Goal: Task Accomplishment & Management: Use online tool/utility

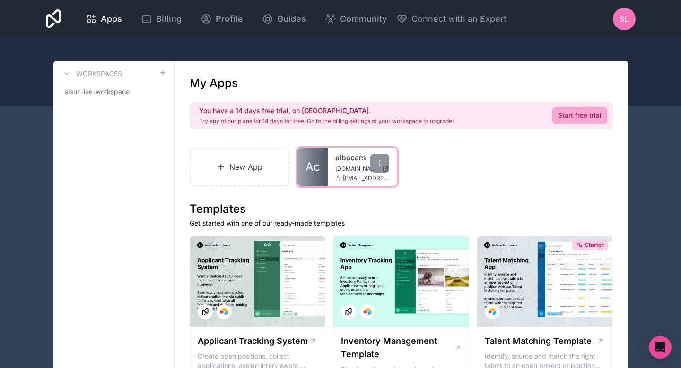
click at [343, 170] on span "[DOMAIN_NAME]" at bounding box center [356, 169] width 43 height 8
click at [252, 177] on link "New App" at bounding box center [240, 167] width 100 height 39
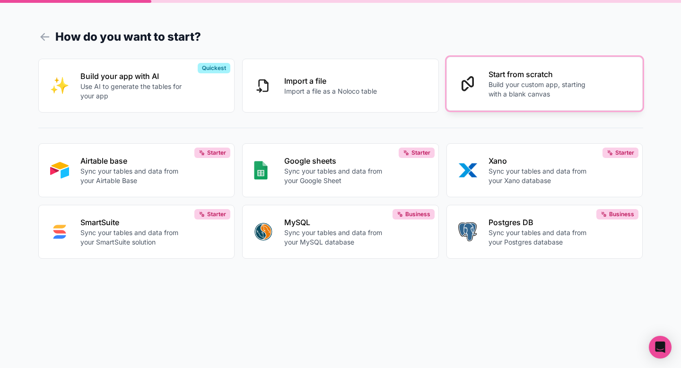
click at [482, 84] on button "Start from scratch Build your custom app, starting with a blank canvas" at bounding box center [544, 84] width 197 height 54
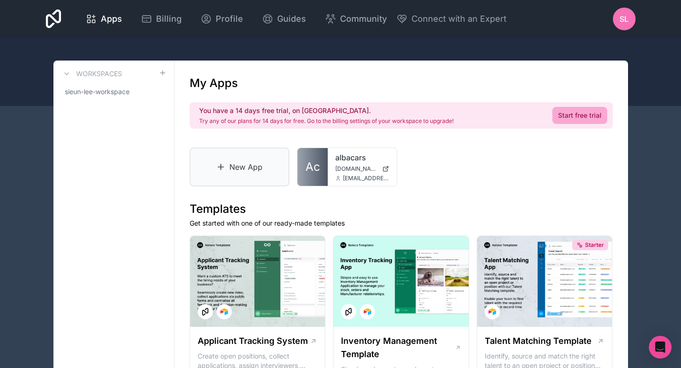
click at [255, 173] on link "New App" at bounding box center [240, 167] width 100 height 39
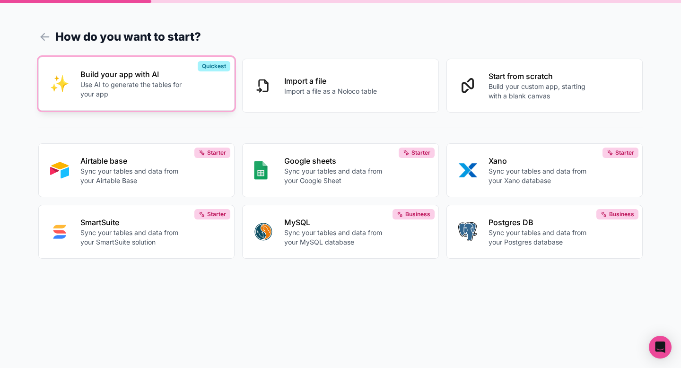
click at [167, 88] on p "Use AI to generate the tables for your app" at bounding box center [132, 89] width 105 height 19
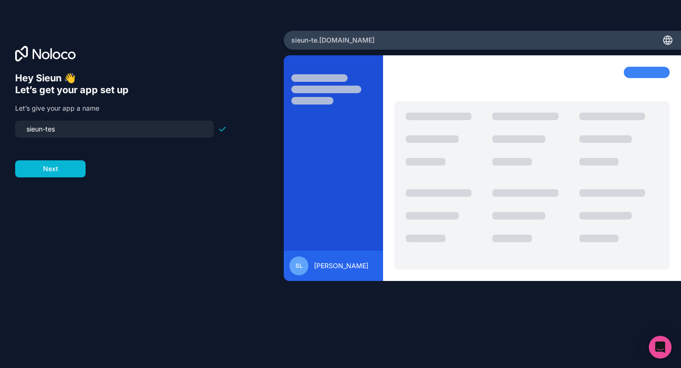
type input "sieun-test"
click at [55, 165] on button "Next" at bounding box center [50, 168] width 70 height 17
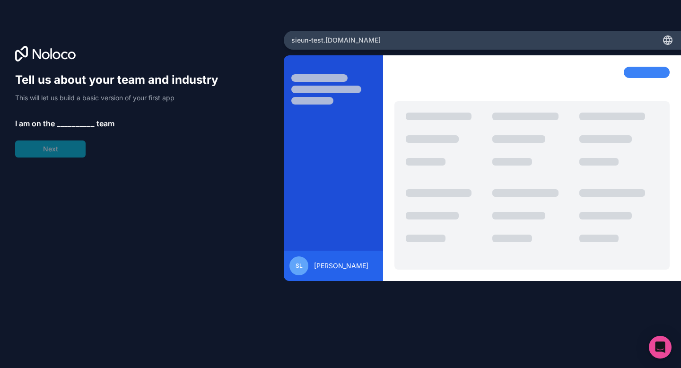
click at [66, 118] on span "__________" at bounding box center [76, 123] width 38 height 11
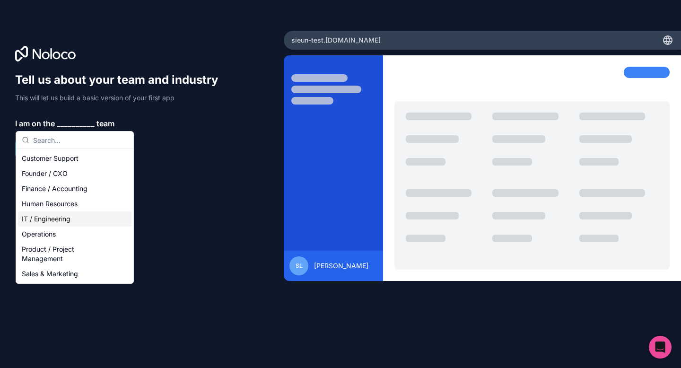
click at [35, 215] on div "IT / Engineering" at bounding box center [75, 218] width 114 height 15
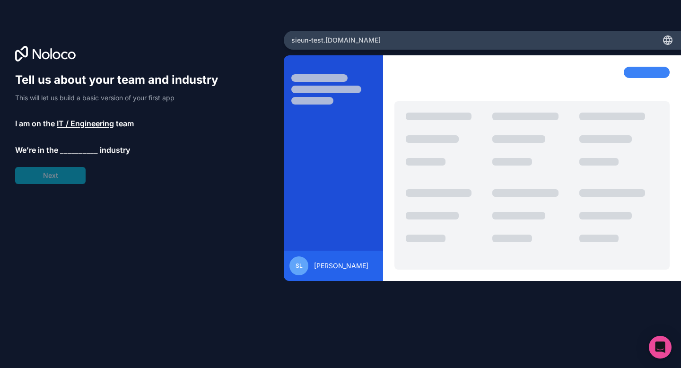
click at [43, 169] on div "Tell us about your team and industry This will let us build a basic version of …" at bounding box center [121, 128] width 212 height 112
click at [68, 148] on span "__________" at bounding box center [79, 149] width 38 height 11
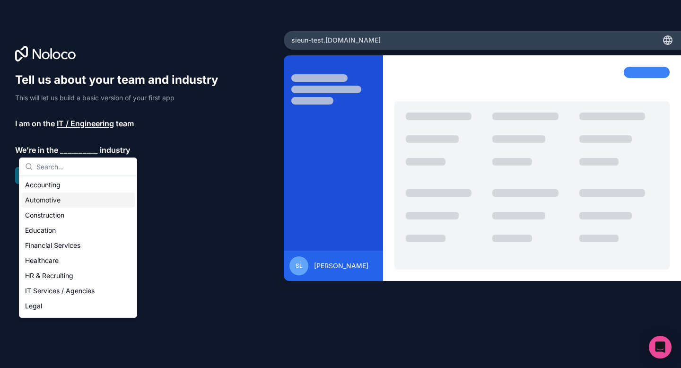
click at [57, 199] on div "Automotive" at bounding box center [78, 200] width 114 height 15
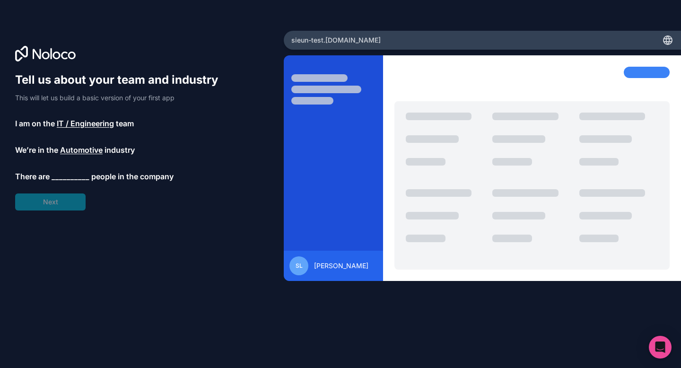
click at [70, 175] on span "__________" at bounding box center [71, 176] width 38 height 11
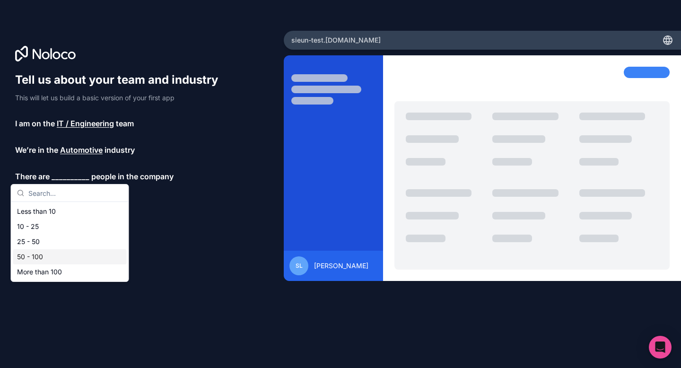
click at [36, 260] on div "50 - 100" at bounding box center [70, 256] width 114 height 15
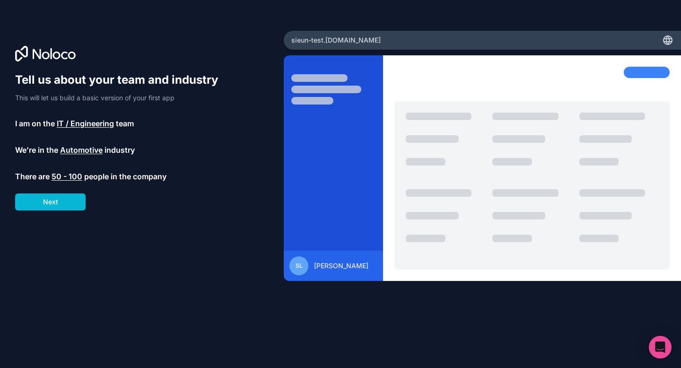
click at [69, 123] on span "IT / Engineering" at bounding box center [85, 123] width 57 height 11
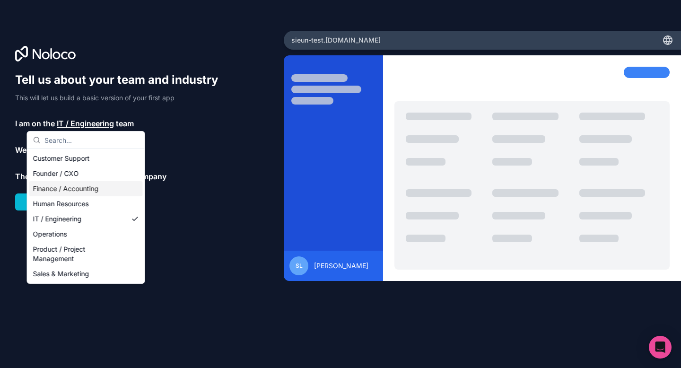
click at [183, 272] on div "Tell us about your team and industry This will let us build a basic version of …" at bounding box center [142, 197] width 254 height 250
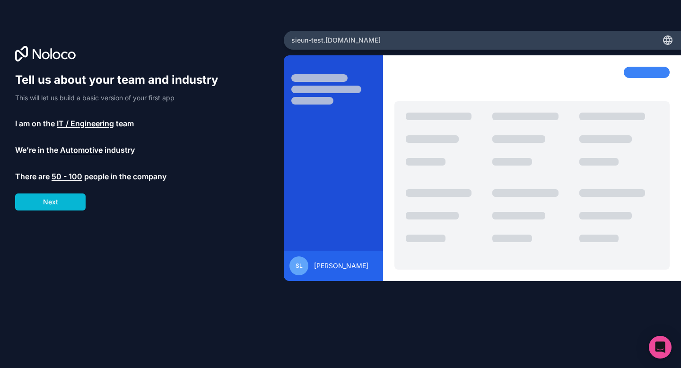
click at [75, 178] on span "50 - 100" at bounding box center [67, 176] width 31 height 11
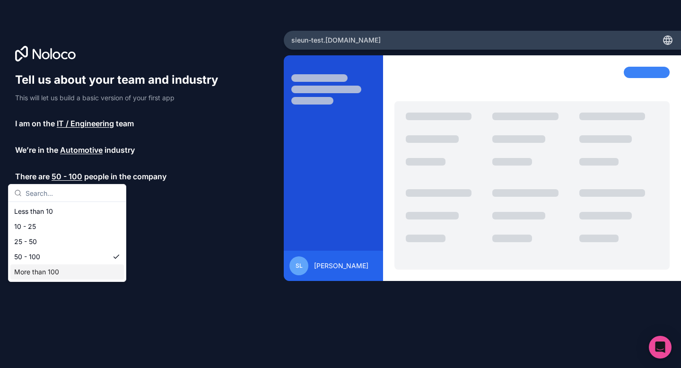
click at [70, 273] on div "More than 100" at bounding box center [67, 271] width 114 height 15
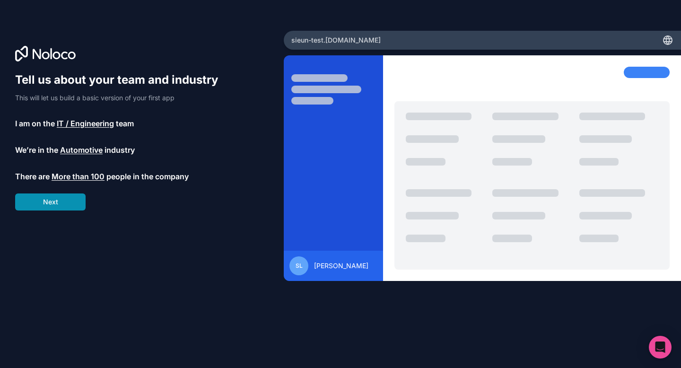
click at [60, 206] on button "Next" at bounding box center [50, 201] width 70 height 17
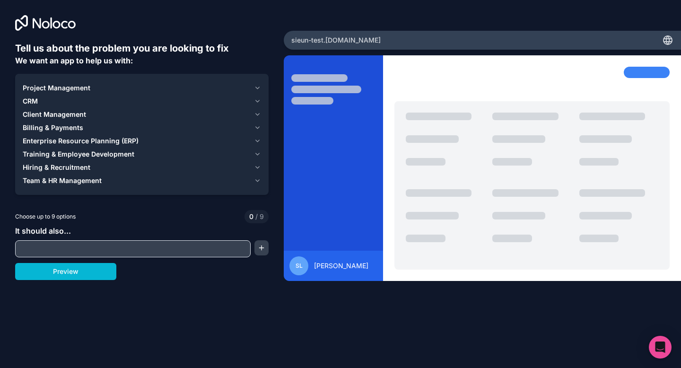
click at [94, 262] on div "Tell us about the problem you are looking to fix We want an app to help us with…" at bounding box center [142, 167] width 254 height 250
click at [98, 255] on input "text" at bounding box center [133, 248] width 231 height 13
click at [74, 270] on button "Preview" at bounding box center [65, 271] width 101 height 17
click at [33, 104] on span "CRM" at bounding box center [30, 100] width 15 height 9
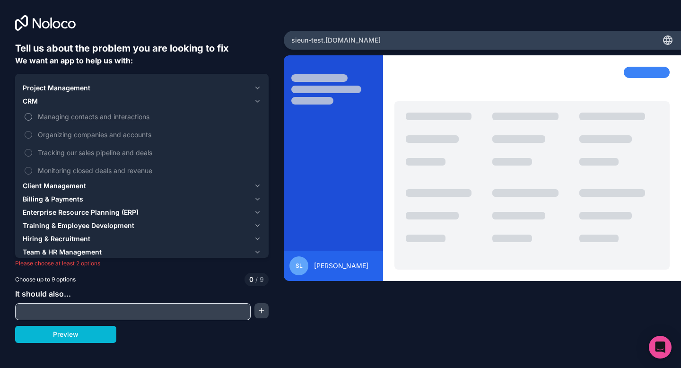
click at [33, 120] on label "Managing contacts and interactions" at bounding box center [142, 117] width 238 height 18
click at [32, 120] on button "Managing contacts and interactions" at bounding box center [29, 117] width 8 height 8
click at [29, 134] on button "Organizing companies and accounts" at bounding box center [29, 135] width 8 height 8
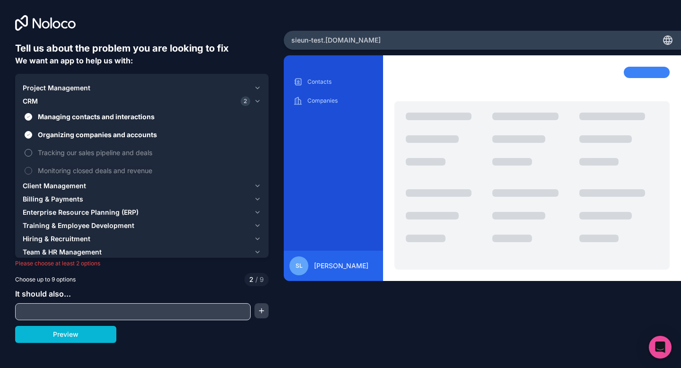
click at [28, 149] on button "Tracking our sales pipeline and deals" at bounding box center [29, 153] width 8 height 8
click at [27, 167] on button "Monitoring closed deals and revenue" at bounding box center [29, 171] width 8 height 8
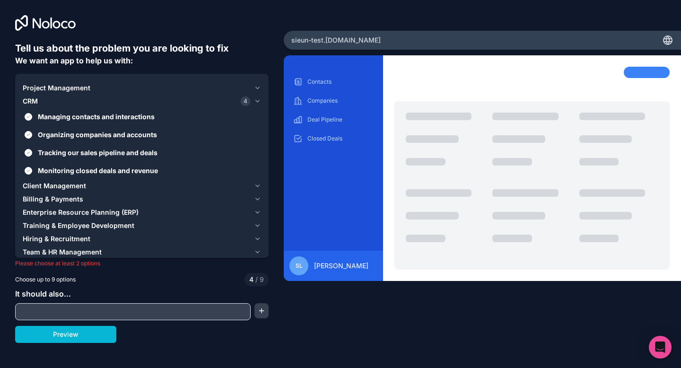
click at [37, 200] on span "Billing & Payments" at bounding box center [53, 198] width 61 height 9
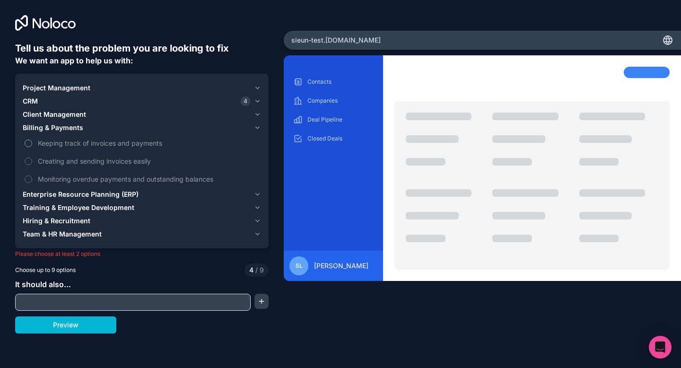
click at [27, 146] on button "Keeping track of invoices and payments" at bounding box center [29, 144] width 8 height 8
click at [27, 158] on button "Creating and sending invoices easily" at bounding box center [29, 162] width 8 height 8
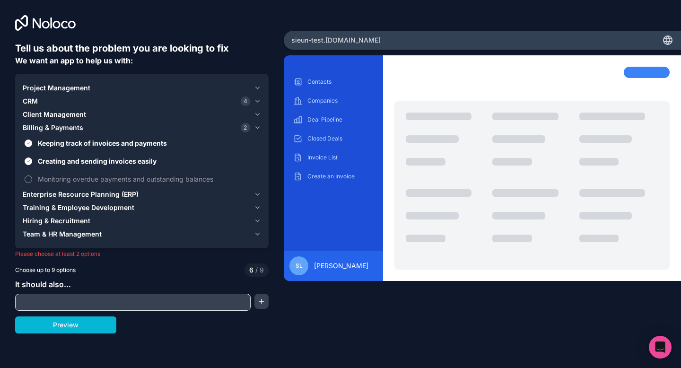
click at [29, 180] on button "Monitoring overdue payments and outstanding balances" at bounding box center [29, 179] width 8 height 8
click at [45, 110] on span "Client Management" at bounding box center [54, 114] width 63 height 9
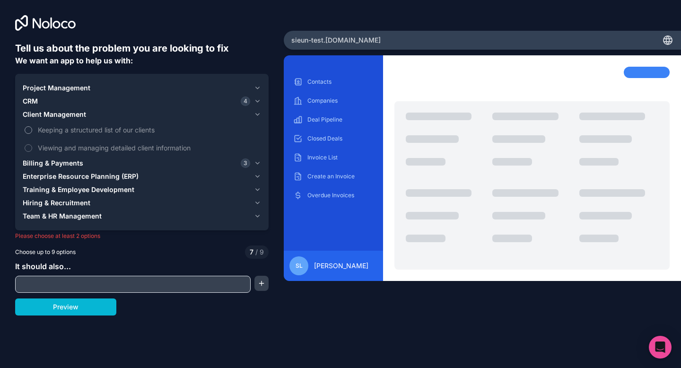
click at [25, 129] on button "Keeping a structured list of our clients" at bounding box center [29, 130] width 8 height 8
click at [25, 149] on button "Viewing and managing detailed client information" at bounding box center [29, 148] width 8 height 8
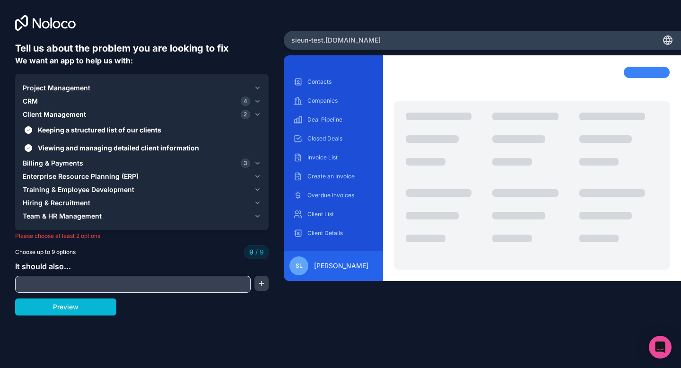
click at [57, 86] on span "Project Management" at bounding box center [57, 87] width 68 height 9
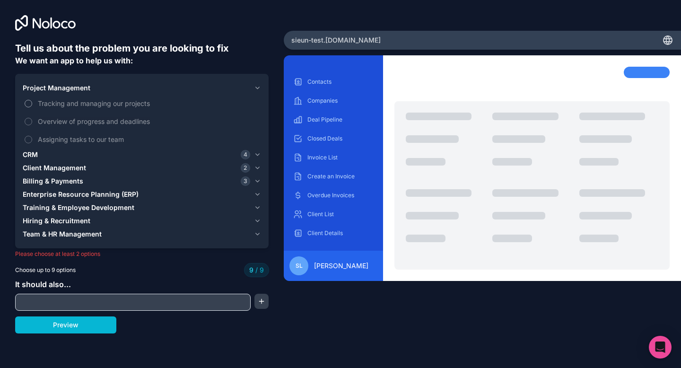
click at [36, 103] on label "Tracking and managing our projects" at bounding box center [142, 104] width 238 height 18
click at [27, 143] on label "Assigning tasks to our team" at bounding box center [142, 140] width 238 height 18
click at [106, 320] on button "Preview" at bounding box center [65, 324] width 101 height 17
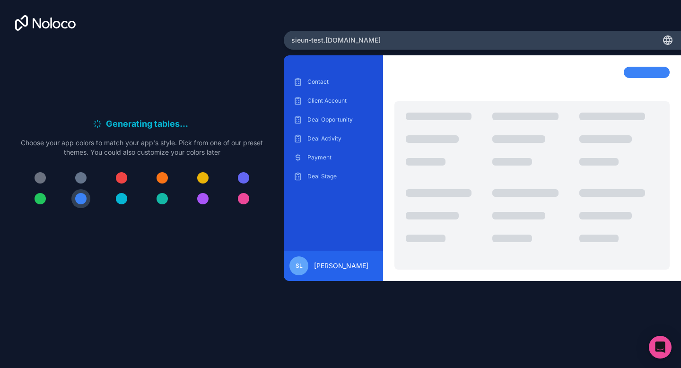
click at [40, 201] on div at bounding box center [40, 198] width 11 height 11
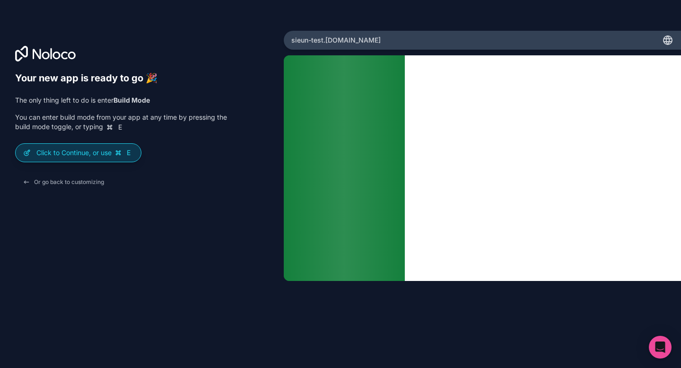
click at [77, 153] on p "Click to Continue, or use E" at bounding box center [84, 152] width 97 height 9
